Goal: Transaction & Acquisition: Purchase product/service

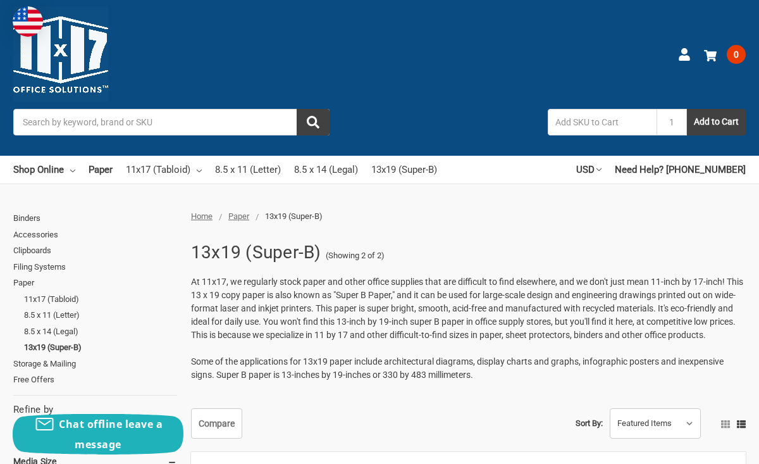
click at [532, 246] on div "13x19 (Super-B) (Showing 2 of 2) At 11x17, we regularly stock paper and other o…" at bounding box center [465, 315] width 562 height 159
click at [490, 248] on div "13x19 (Super-B) (Showing 2 of 2) At 11x17, we regularly stock paper and other o…" at bounding box center [465, 315] width 562 height 159
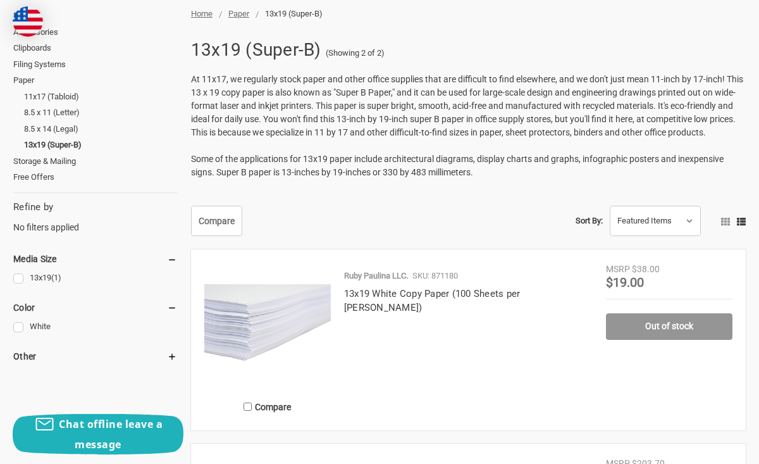
scroll to position [228, 0]
